Goal: Complete application form

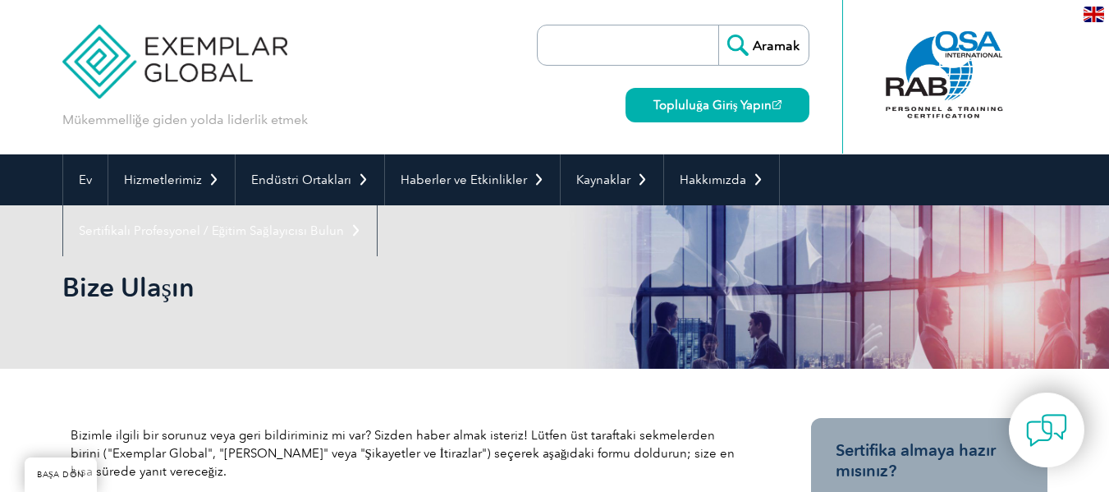
scroll to position [1068, 0]
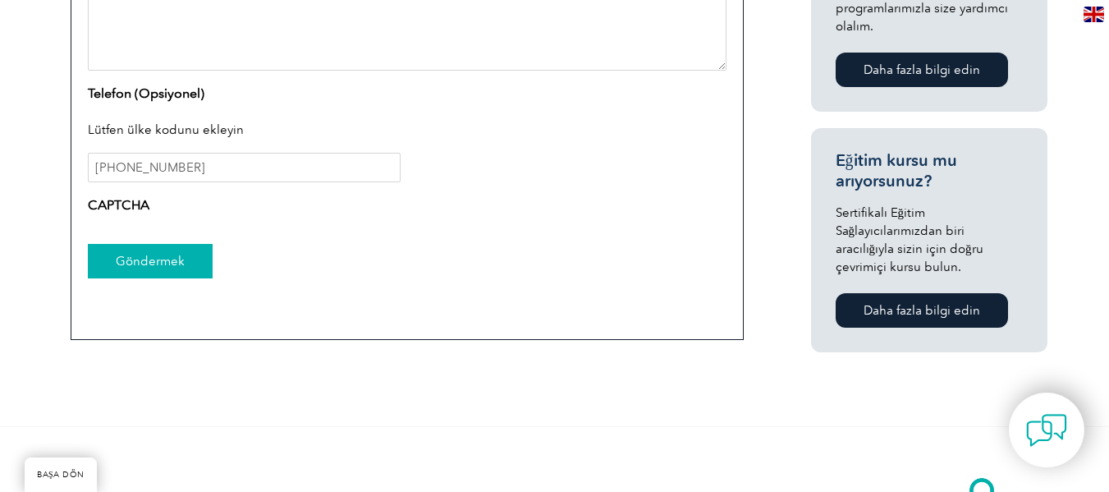
click at [158, 267] on input "Göndermek" at bounding box center [150, 261] width 125 height 34
click at [919, 303] on font "Daha fazla bilgi edin" at bounding box center [922, 310] width 117 height 15
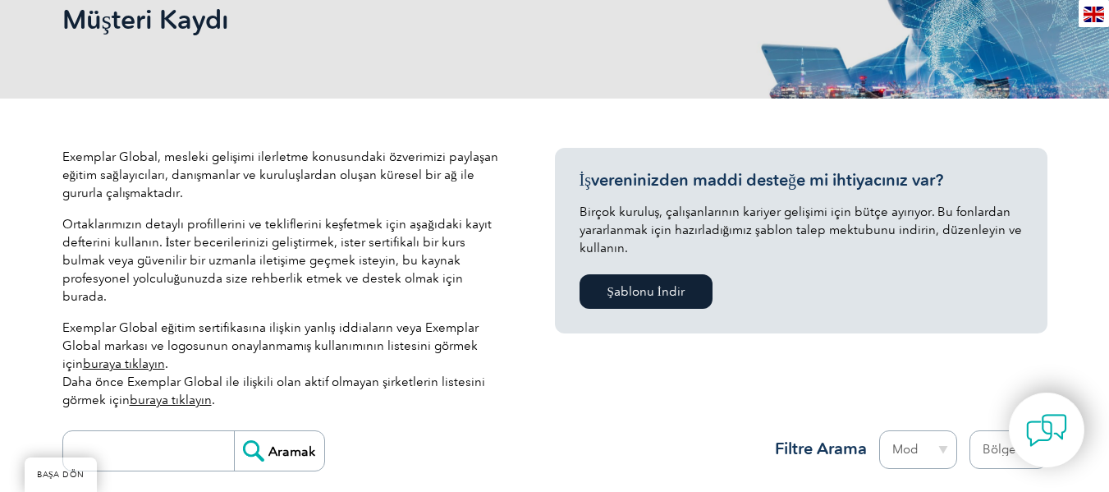
scroll to position [2168, 0]
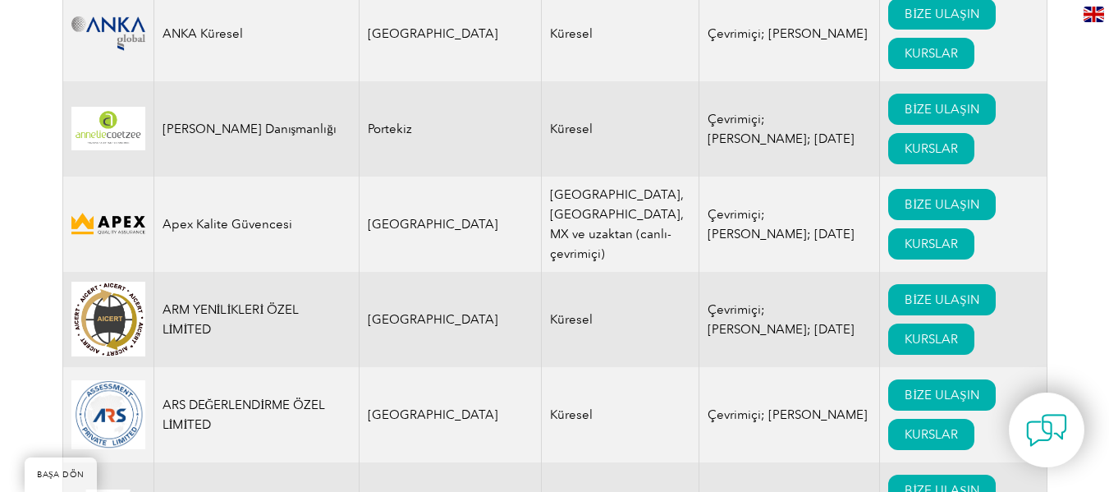
drag, startPoint x: 1117, startPoint y: 17, endPoint x: 1102, endPoint y: 51, distance: 36.8
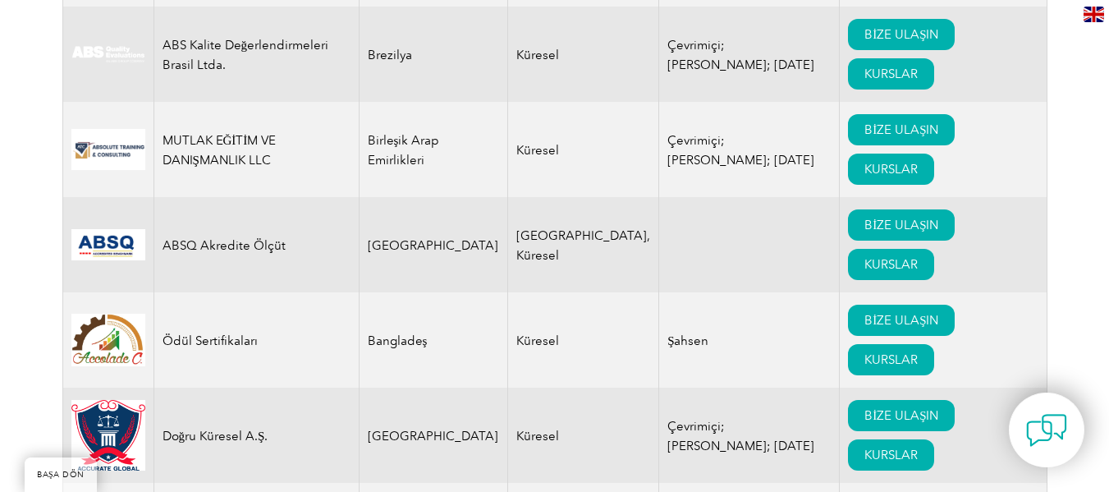
scroll to position [678, 0]
